Goal: Information Seeking & Learning: Check status

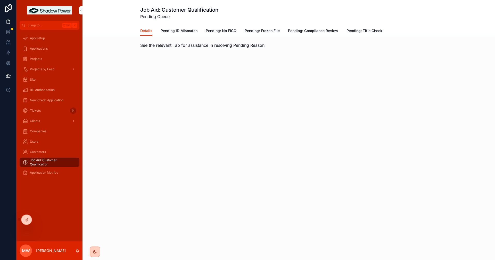
click at [187, 34] on link "Pending ID Mismatch" at bounding box center [179, 31] width 37 height 10
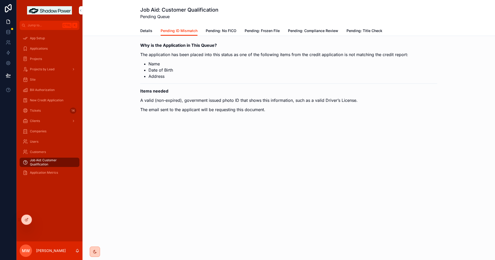
click at [223, 31] on span "Pending: No FICO" at bounding box center [221, 30] width 31 height 5
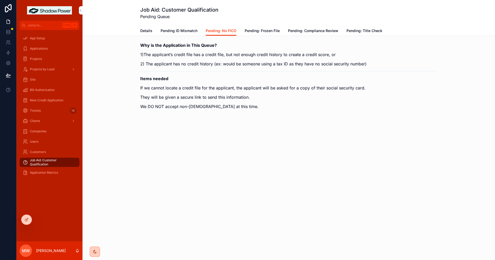
click at [259, 31] on span "Pending: Frozen File" at bounding box center [262, 30] width 35 height 5
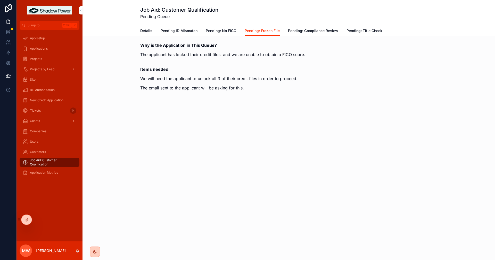
click at [311, 32] on span "Pending: Compliance Review" at bounding box center [313, 30] width 50 height 5
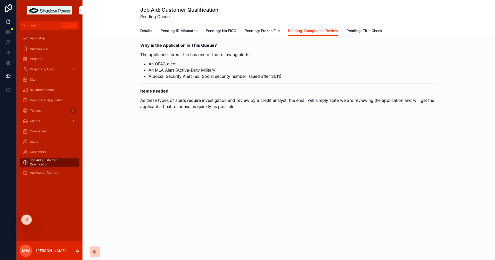
click at [360, 29] on span "Pending: Title Check" at bounding box center [365, 30] width 36 height 5
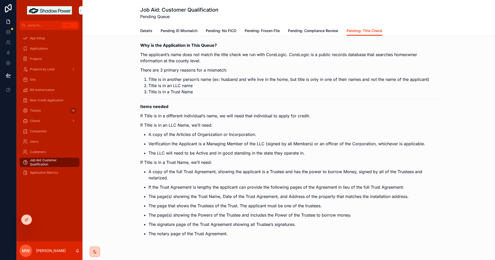
click at [254, 30] on span "Pending: Frozen File" at bounding box center [262, 30] width 35 height 5
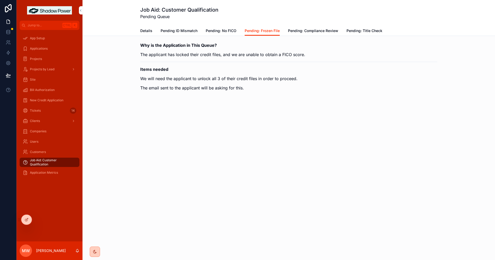
click at [153, 31] on div "Details Pending ID Mismatch Pending: No FICO Pending: Frozen File Pending: Comp…" at bounding box center [288, 31] width 297 height 10
click at [150, 29] on span "Details" at bounding box center [146, 30] width 12 height 5
